Goal: Information Seeking & Learning: Learn about a topic

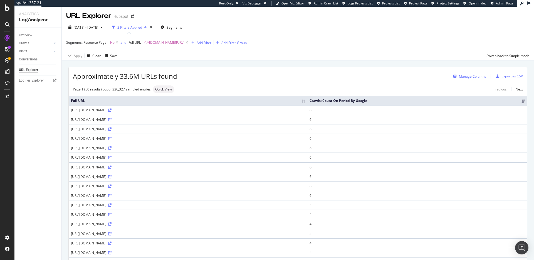
click at [476, 77] on div "Manage Columns" at bounding box center [472, 76] width 27 height 5
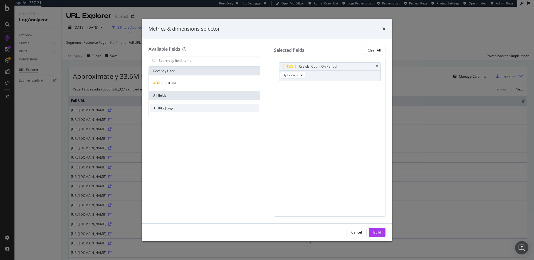
click at [174, 107] on span "URLs (Logs)" at bounding box center [166, 108] width 18 height 5
click at [184, 134] on div "Crawls" at bounding box center [204, 134] width 109 height 8
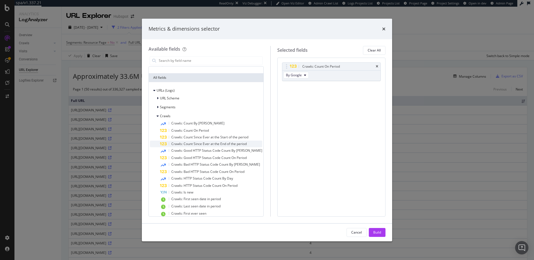
scroll to position [37, 0]
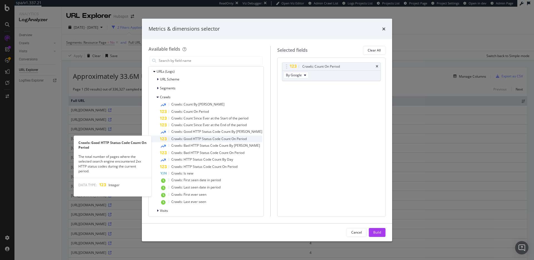
click at [214, 137] on span "Crawls: Good HTTP Status Code Count On Period" at bounding box center [208, 138] width 75 height 5
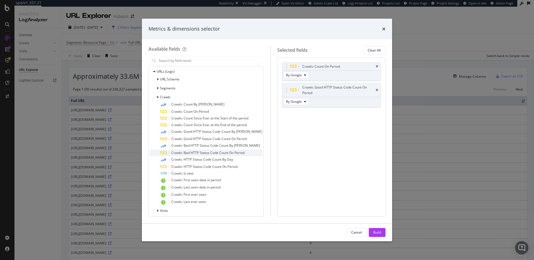
click at [216, 152] on span "Crawls: Bad HTTP Status Code Count On Period" at bounding box center [207, 152] width 73 height 5
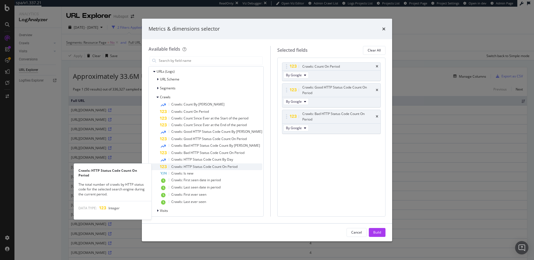
click at [214, 165] on span "Crawls: HTTP Status Code Count On Period" at bounding box center [204, 166] width 66 height 5
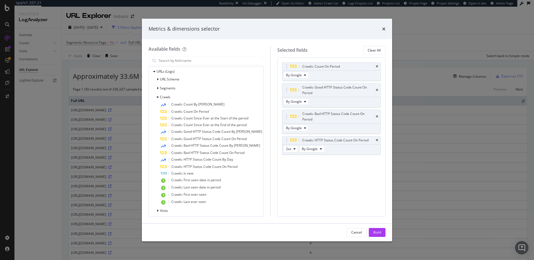
click at [214, 165] on span "Crawls: HTTP Status Code Count On Period" at bounding box center [204, 166] width 66 height 5
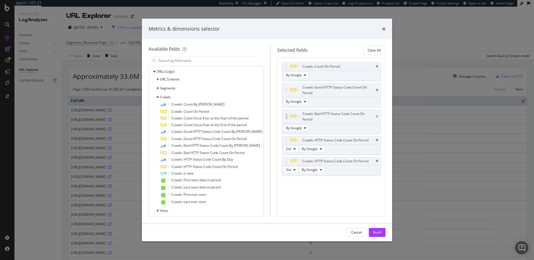
click at [377, 115] on icon "times" at bounding box center [377, 116] width 3 height 3
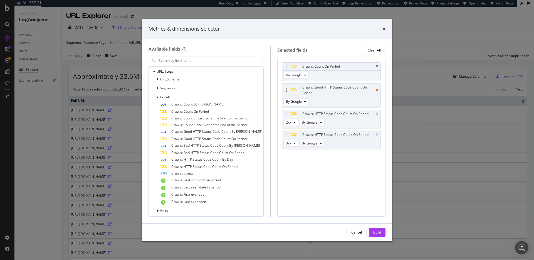
click at [378, 89] on icon "times" at bounding box center [377, 90] width 3 height 3
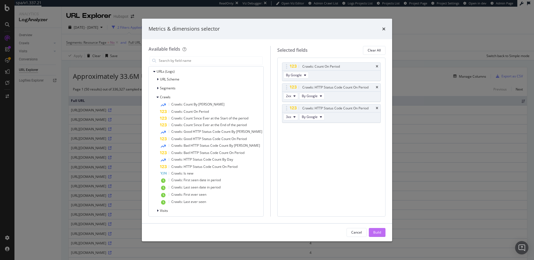
click at [382, 231] on button "Build" at bounding box center [377, 232] width 17 height 9
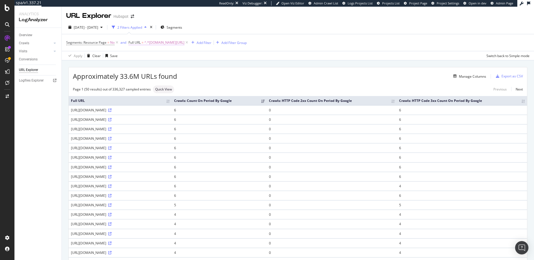
click at [164, 42] on span "^.*[DOMAIN_NAME][URL]" at bounding box center [164, 43] width 40 height 8
click at [158, 68] on input "[DOMAIN_NAME][URL]" at bounding box center [159, 65] width 53 height 9
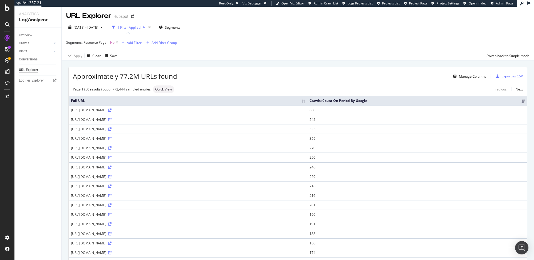
click at [252, 70] on div "Approximately 77.2M URLs found Manage Columns Export as CSV" at bounding box center [298, 74] width 459 height 14
click at [139, 43] on div "Add Filter" at bounding box center [134, 42] width 15 height 5
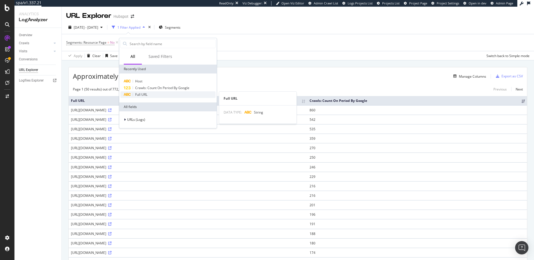
click at [147, 93] on span "Full URL" at bounding box center [141, 94] width 12 height 5
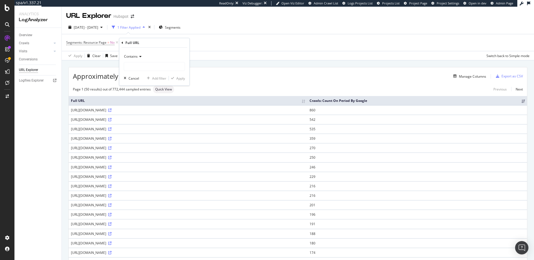
click at [138, 56] on icon at bounding box center [140, 56] width 4 height 3
click at [148, 117] on span "Doesn't contain" at bounding box center [139, 118] width 24 height 5
click at [146, 66] on input "text" at bounding box center [154, 66] width 61 height 9
paste input "[DOMAIN_NAME][URL]"
type input "[DOMAIN_NAME][URL]"
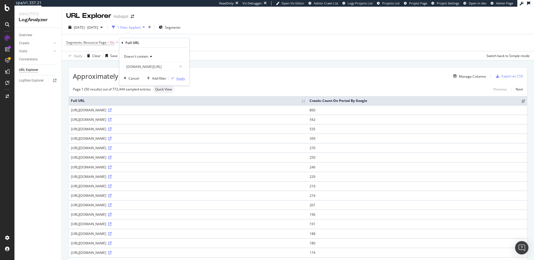
click at [181, 80] on div "Apply" at bounding box center [180, 78] width 9 height 5
click at [469, 77] on div "Manage Columns" at bounding box center [472, 76] width 27 height 5
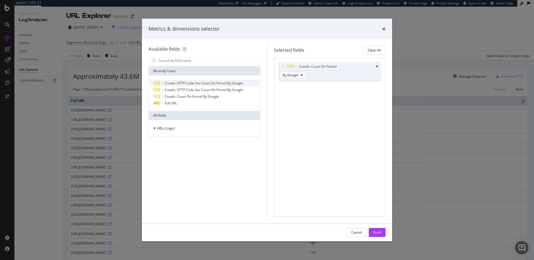
click at [199, 83] on span "Crawls: HTTP Code 3xx Count On Period By Google" at bounding box center [204, 83] width 78 height 5
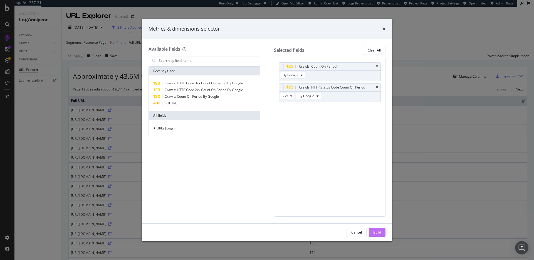
click at [379, 232] on div "Build" at bounding box center [378, 232] width 8 height 5
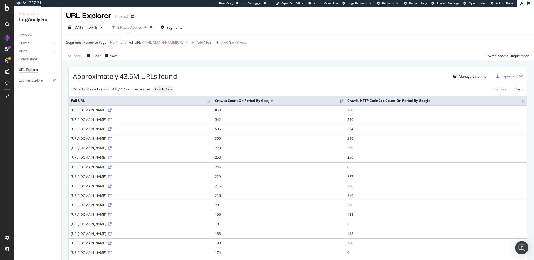
click at [276, 70] on div "Approximately 43.6M URLs found Manage Columns Export as CSV" at bounding box center [298, 74] width 459 height 14
click at [211, 43] on div "Add Filter" at bounding box center [204, 42] width 15 height 5
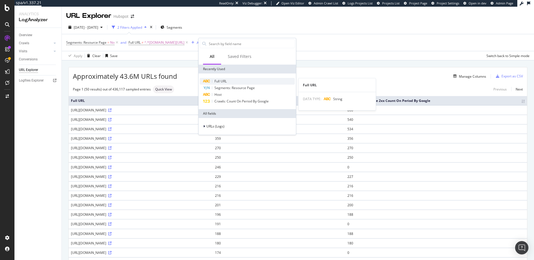
click at [227, 82] on div "Full URL" at bounding box center [247, 81] width 95 height 7
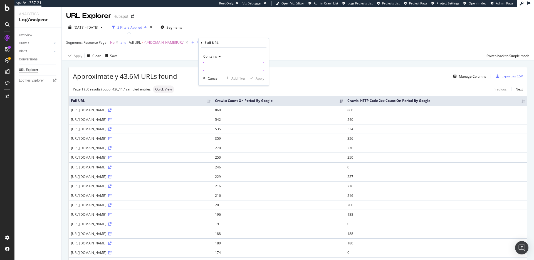
drag, startPoint x: 227, startPoint y: 69, endPoint x: 230, endPoint y: 68, distance: 4.1
click at [227, 68] on input "text" at bounding box center [233, 66] width 61 height 9
type input "?"
click at [256, 78] on div "Apply" at bounding box center [260, 78] width 9 height 5
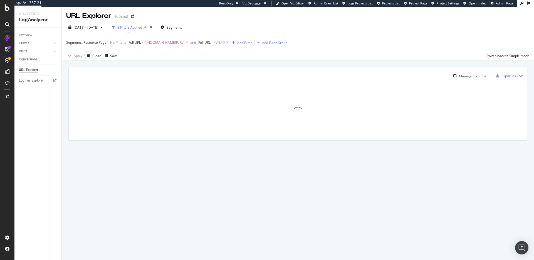
click at [271, 63] on div "Manage Columns Export as CSV Full URL Crawls: Count On Period By Google Crawls:…" at bounding box center [298, 110] width 473 height 100
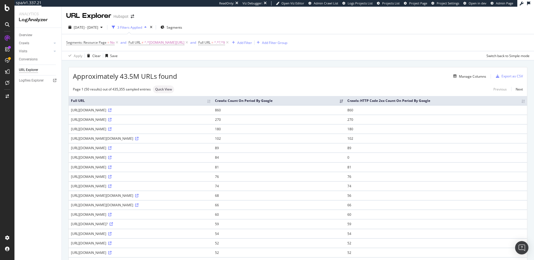
click at [280, 80] on div "Approximately 43.5M URLs found Manage Columns Export as CSV" at bounding box center [298, 74] width 459 height 14
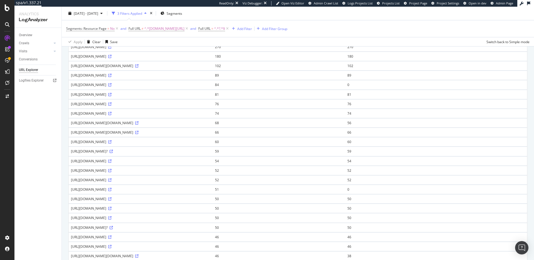
scroll to position [72, 0]
click at [98, 126] on div "https://uhura.speedworkers.com/page?uri=https%3A%2F%2Foffers.hubspot.com%2Fsale…" at bounding box center [141, 124] width 140 height 5
copy div "speedworkers"
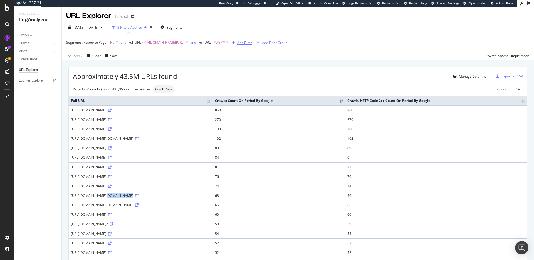
click at [252, 41] on div "Add Filter" at bounding box center [244, 42] width 15 height 5
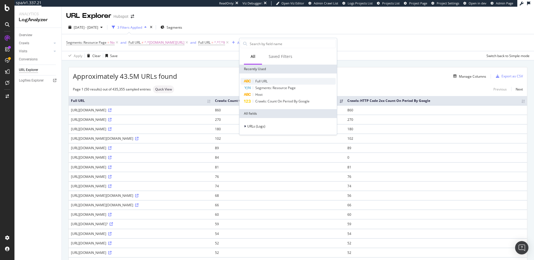
click at [271, 81] on div "Full URL" at bounding box center [288, 81] width 95 height 7
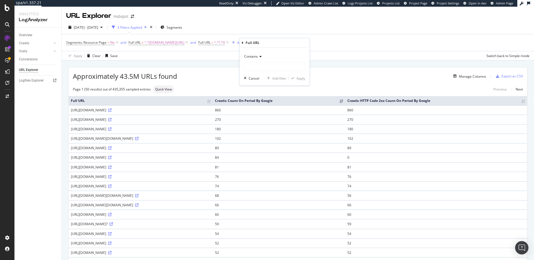
click at [260, 58] on div "Contains" at bounding box center [274, 56] width 61 height 9
click at [274, 119] on div "Doesn't contain" at bounding box center [275, 118] width 60 height 7
click at [265, 67] on input "text" at bounding box center [274, 66] width 61 height 9
paste input "speedworkers"
type input "speedworkers"
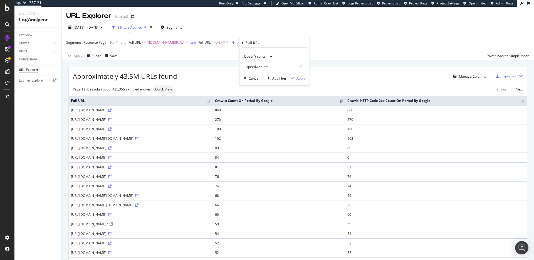
click at [301, 78] on div "Apply" at bounding box center [301, 78] width 9 height 5
click at [215, 77] on div "Manage Columns" at bounding box center [331, 76] width 309 height 7
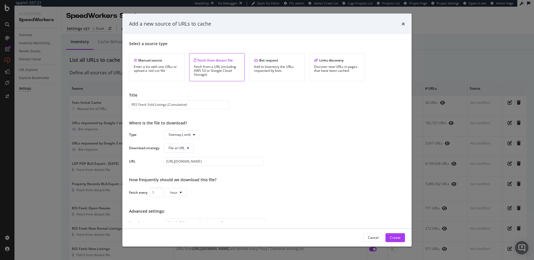
scroll to position [74, 0]
